Goal: Task Accomplishment & Management: Manage account settings

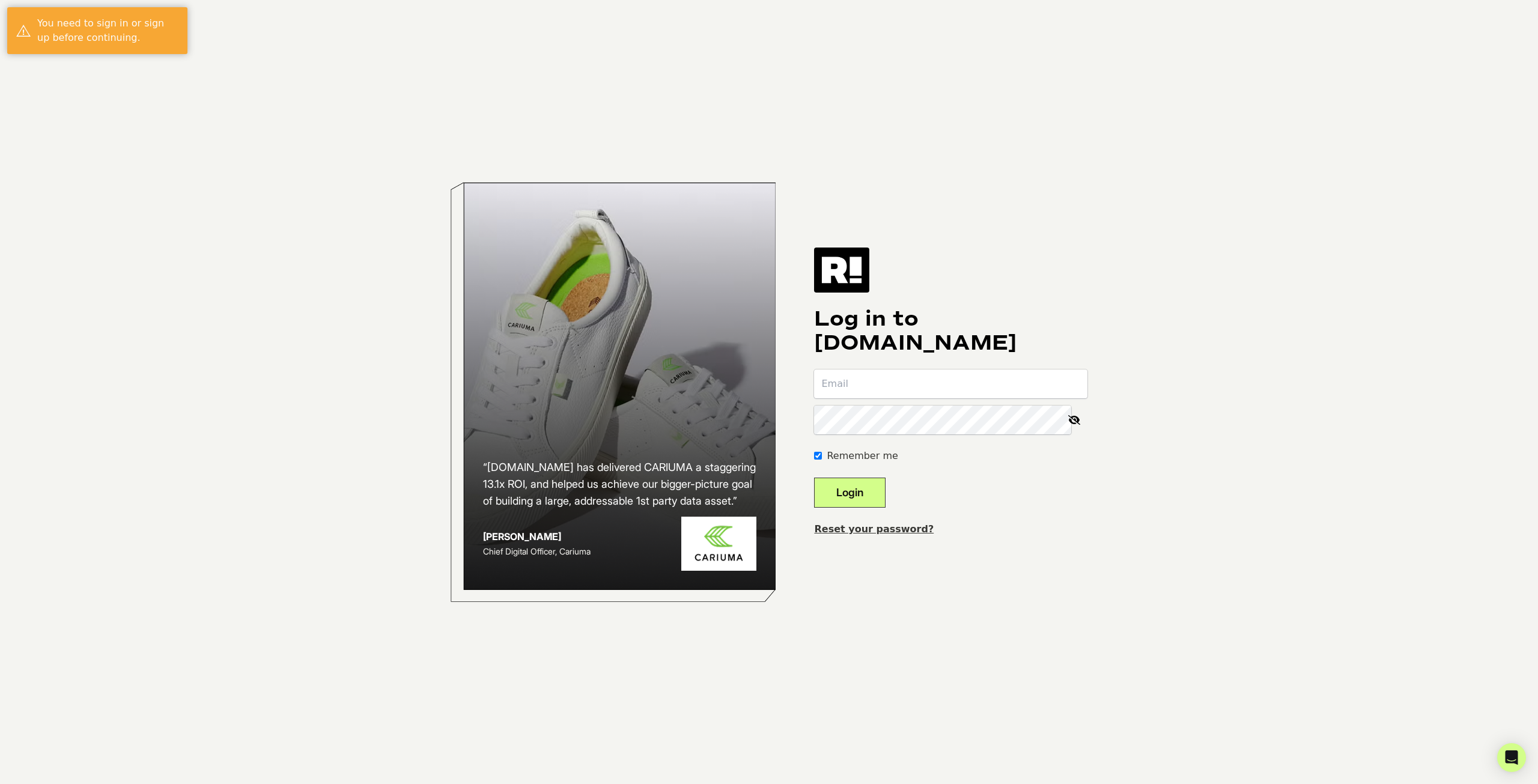
type input "[PERSON_NAME][EMAIL_ADDRESS][DOMAIN_NAME]"
drag, startPoint x: 883, startPoint y: 494, endPoint x: 862, endPoint y: 481, distance: 24.7
click at [881, 493] on button "Login" at bounding box center [849, 492] width 71 height 30
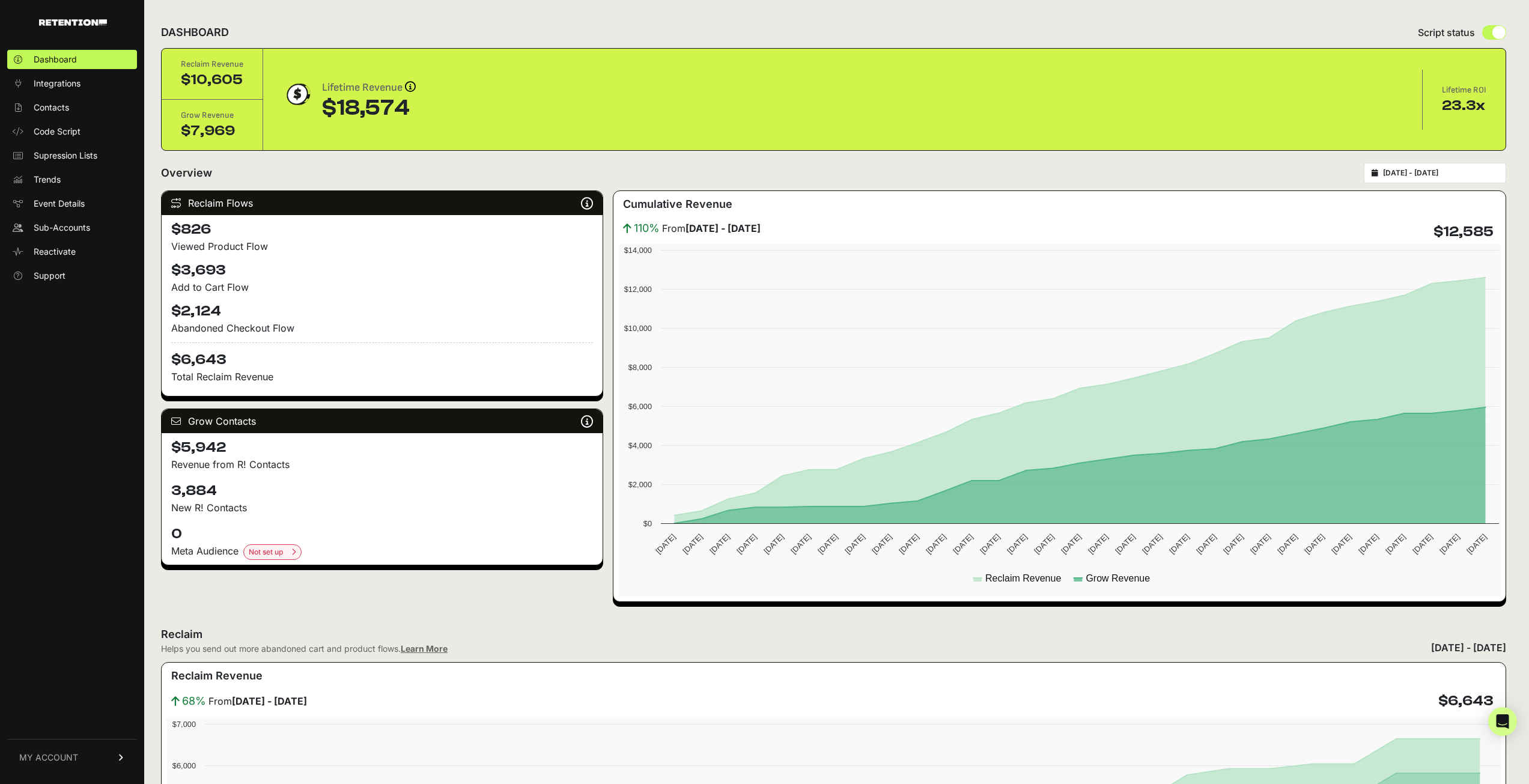
click at [99, 756] on link "MY ACCOUNT" at bounding box center [72, 756] width 130 height 36
click at [71, 649] on span "Account Details" at bounding box center [64, 646] width 62 height 12
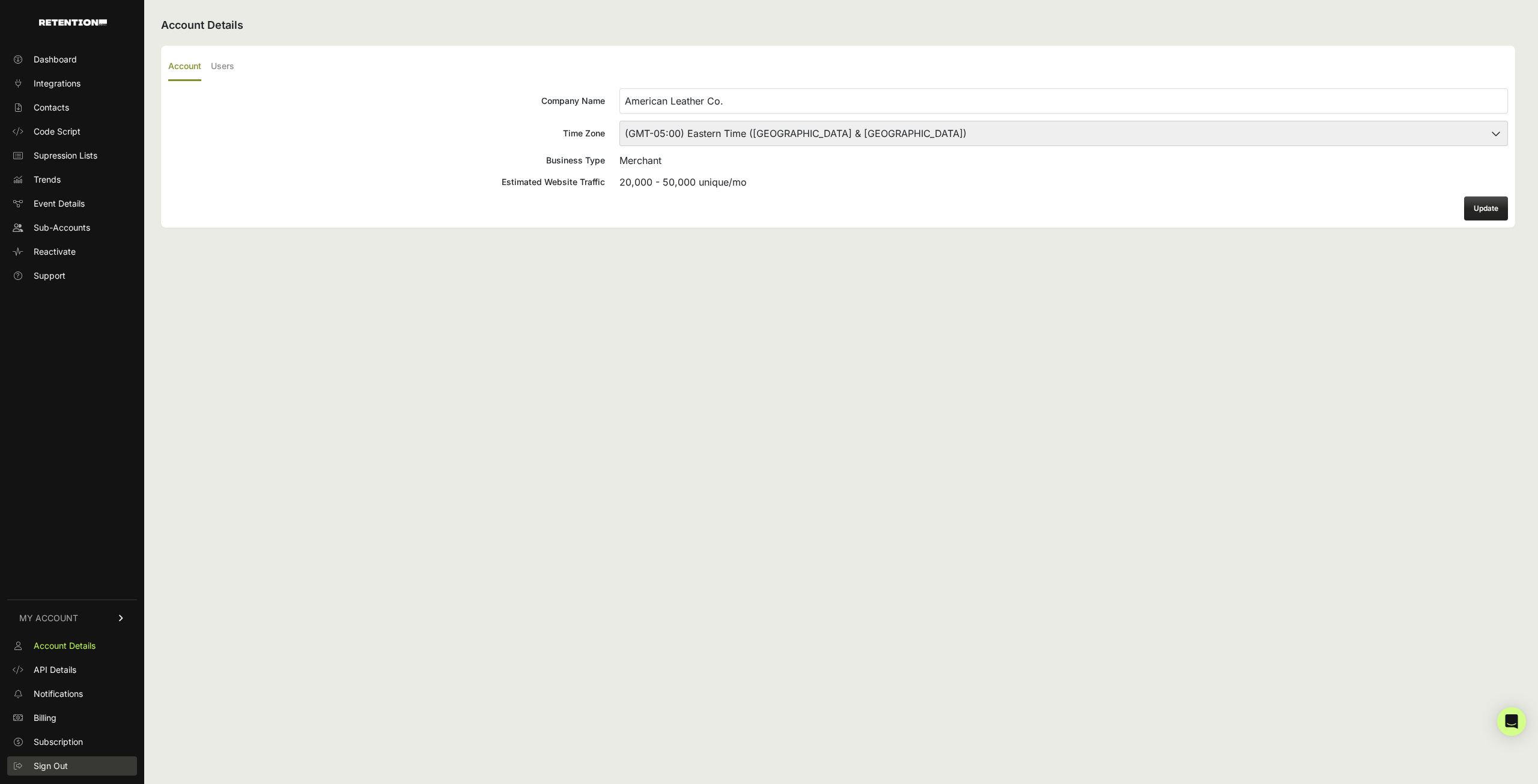
click at [67, 762] on span "Sign Out" at bounding box center [50, 765] width 35 height 12
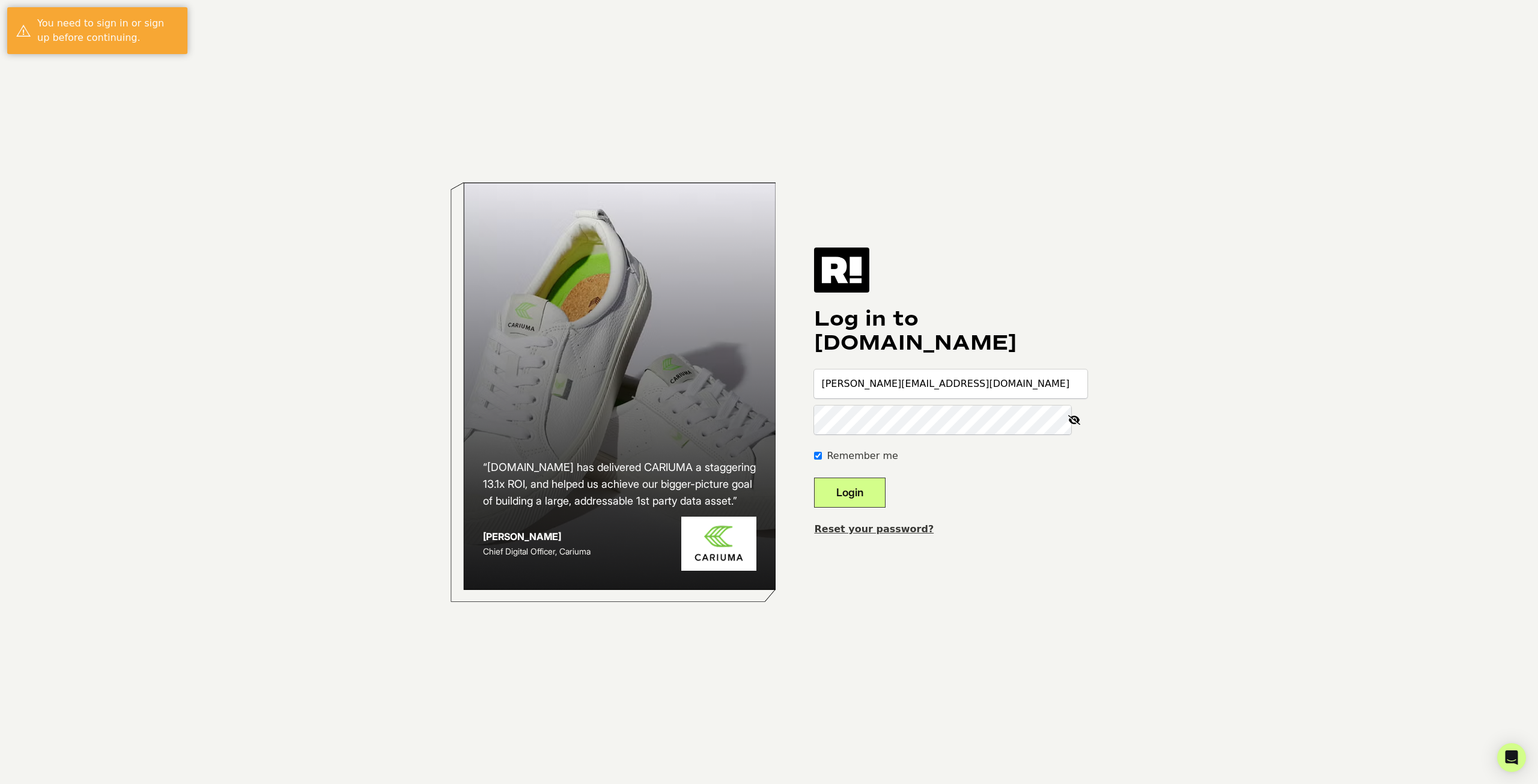
click at [964, 387] on input "[PERSON_NAME][EMAIL_ADDRESS][DOMAIN_NAME]" at bounding box center [950, 384] width 273 height 29
type input "[PERSON_NAME][EMAIL_ADDRESS][DOMAIN_NAME]"
click at [879, 488] on button "Login" at bounding box center [849, 492] width 71 height 30
